Goal: Task Accomplishment & Management: Manage account settings

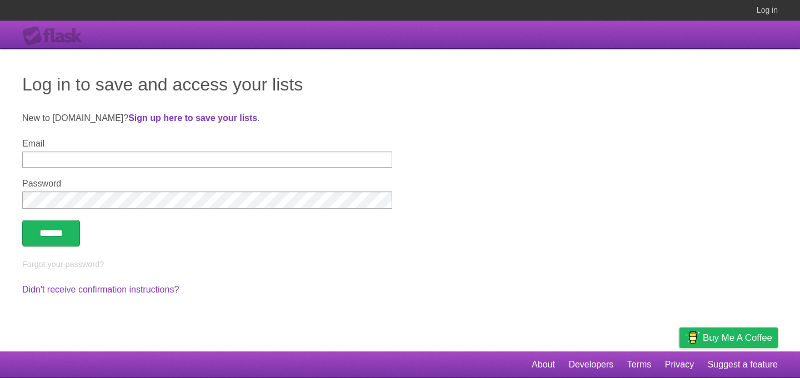
click at [301, 161] on input "Email" at bounding box center [207, 160] width 370 height 16
type input "**********"
click at [49, 239] on input "******" at bounding box center [51, 233] width 58 height 27
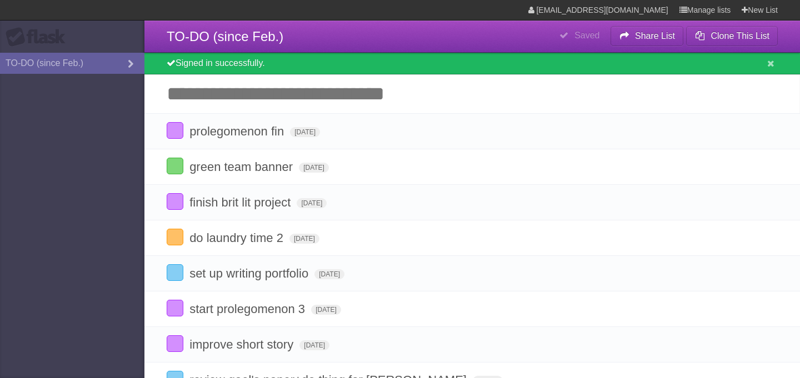
click at [441, 63] on div "Signed in successfully." at bounding box center [473, 64] width 656 height 22
click at [129, 67] on icon at bounding box center [130, 64] width 17 height 12
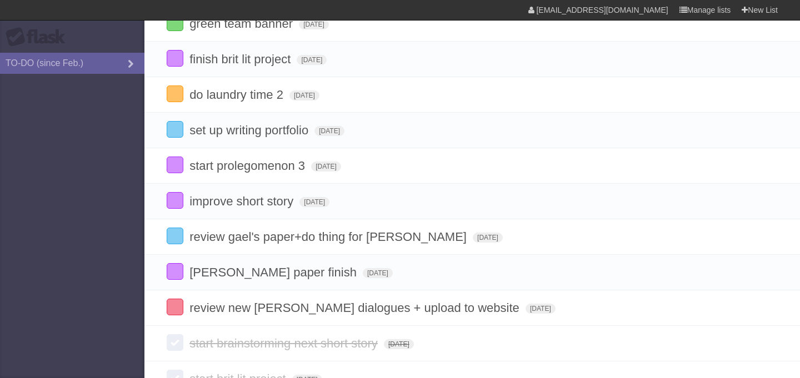
scroll to position [170, 0]
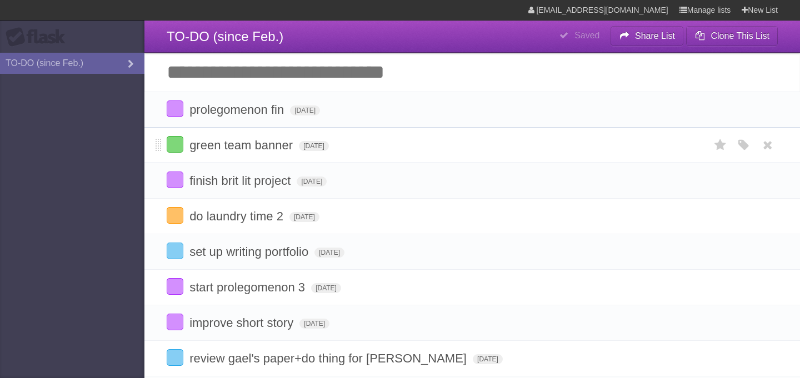
scroll to position [114, 0]
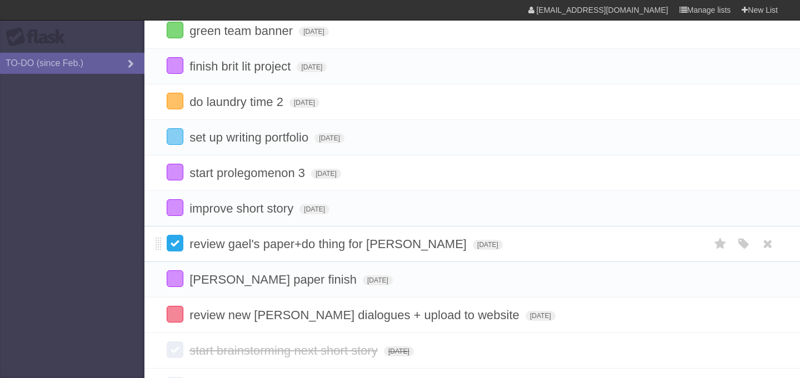
click at [176, 250] on label at bounding box center [175, 243] width 17 height 17
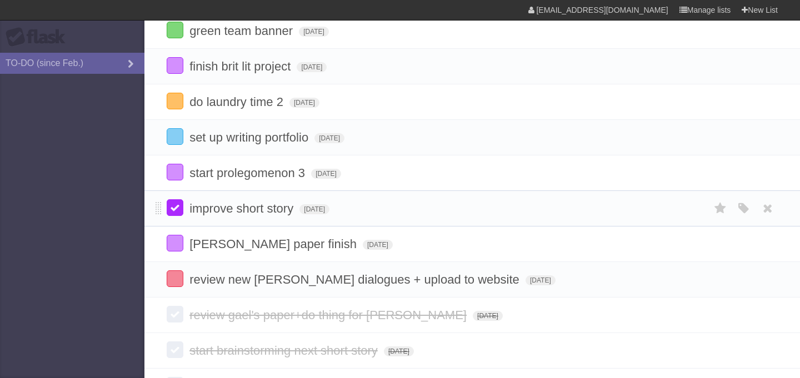
click at [171, 210] on label at bounding box center [175, 208] width 17 height 17
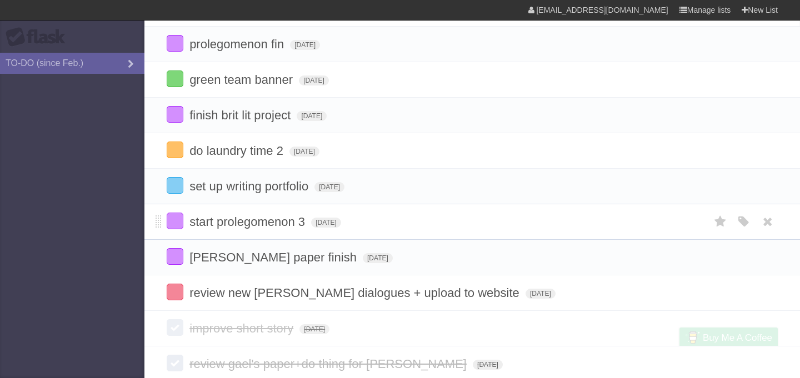
scroll to position [65, 0]
click at [176, 230] on label at bounding box center [175, 221] width 17 height 17
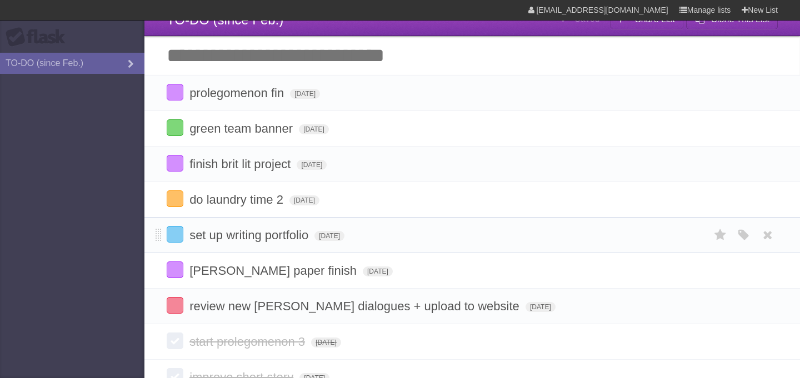
scroll to position [18, 0]
